Goal: Transaction & Acquisition: Book appointment/travel/reservation

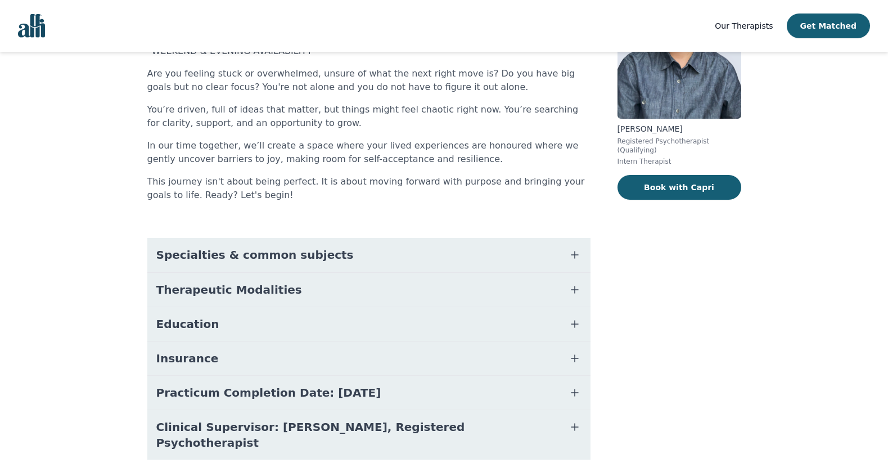
scroll to position [153, 0]
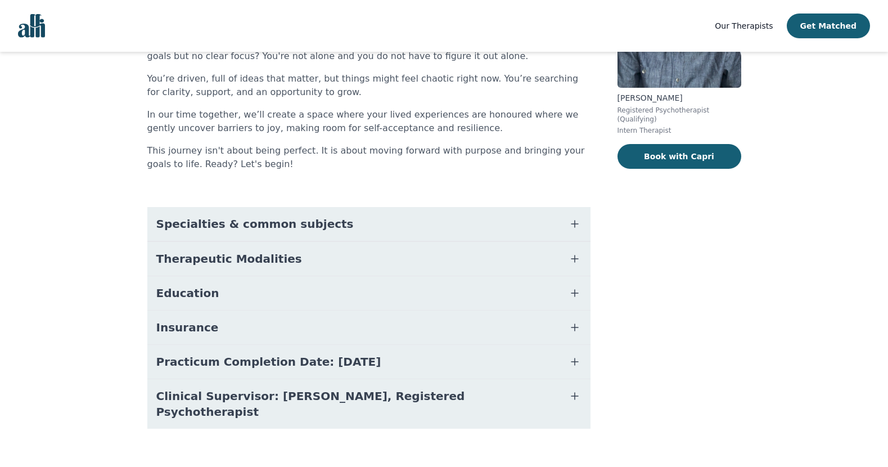
click at [682, 134] on div "[PERSON_NAME] Registered Psychotherapist (Qualifying) Intern Therapist Book wit…" at bounding box center [679, 191] width 124 height 530
click at [676, 145] on button "Book with Capri" at bounding box center [679, 156] width 124 height 25
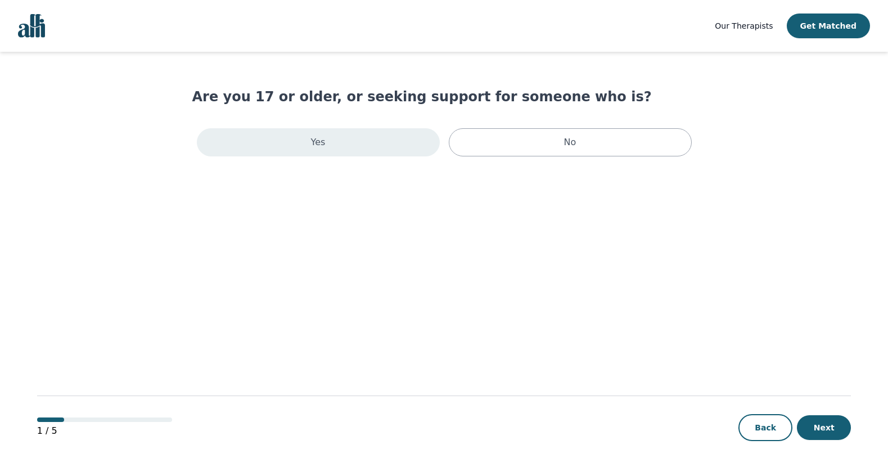
click at [355, 132] on div "Yes" at bounding box center [318, 142] width 243 height 28
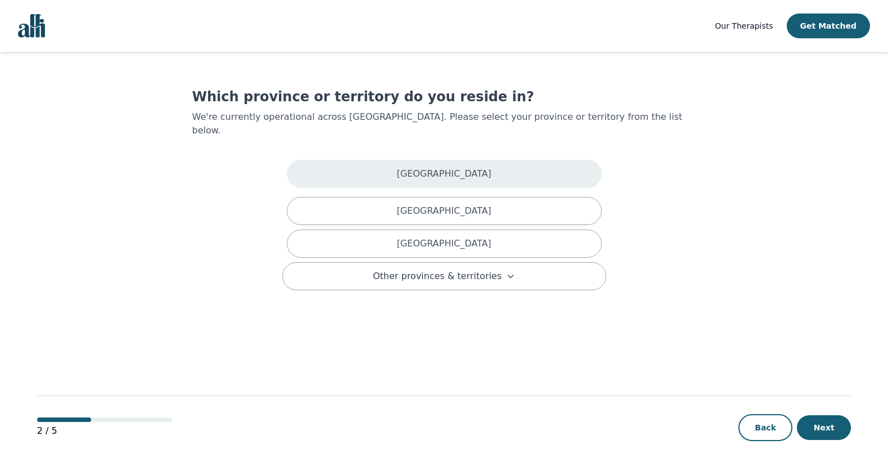
click at [408, 160] on div "[GEOGRAPHIC_DATA]" at bounding box center [444, 174] width 315 height 28
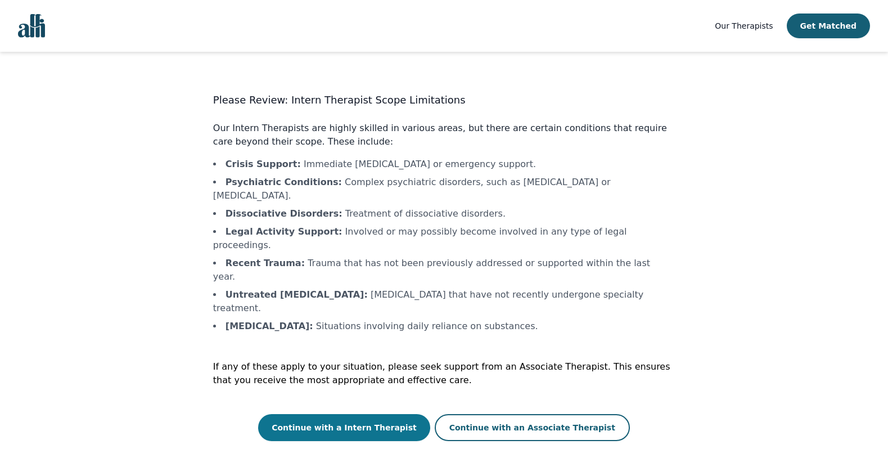
click at [352, 414] on button "Continue with a Intern Therapist" at bounding box center [344, 427] width 172 height 27
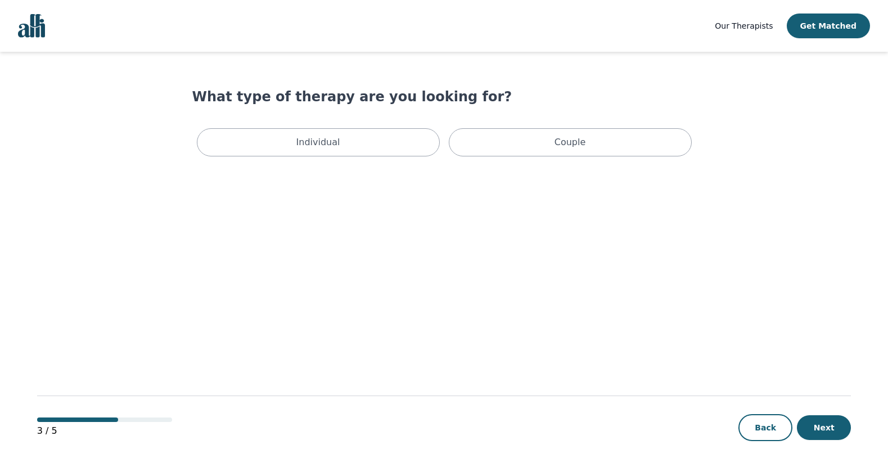
click at [281, 158] on div "Individual Couple" at bounding box center [444, 142] width 504 height 37
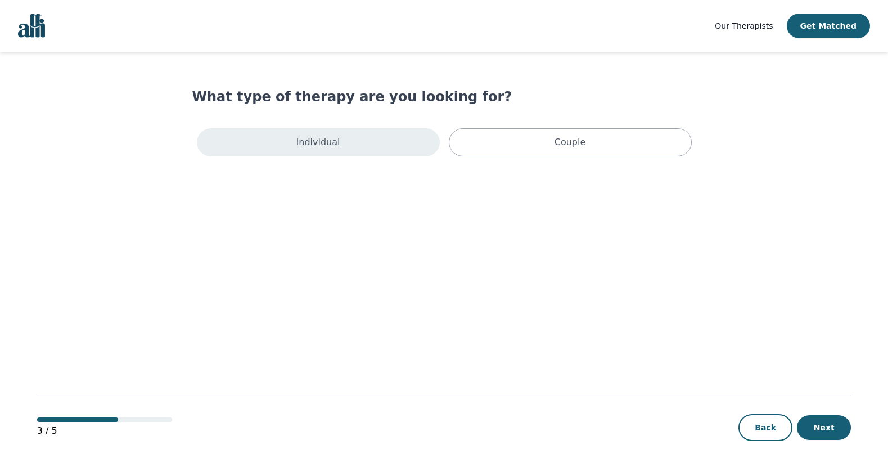
click at [290, 151] on div "Individual" at bounding box center [318, 142] width 243 height 28
